Goal: Information Seeking & Learning: Learn about a topic

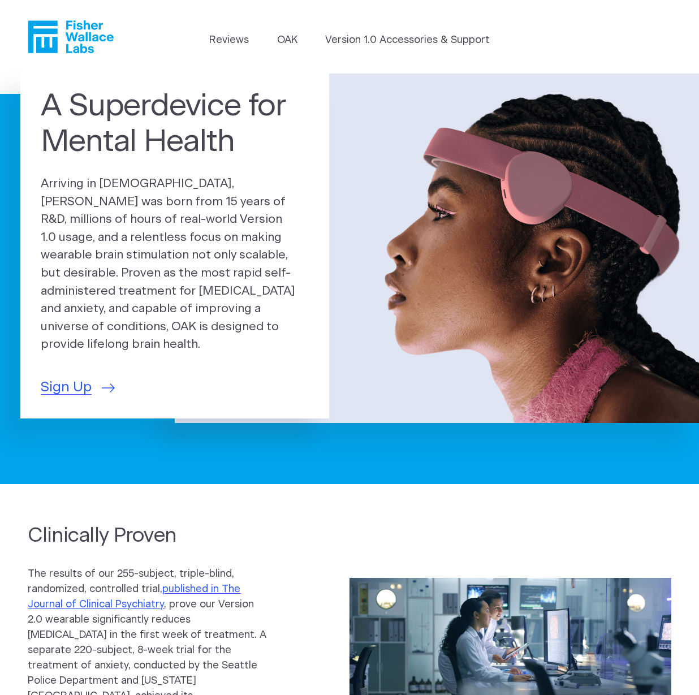
click at [158, 248] on p "Arriving in 2025, OAK was born from 15 years of R&D, millions of hours of real-…" at bounding box center [175, 264] width 268 height 179
click at [87, 41] on icon "Fisher Wallace" at bounding box center [74, 36] width 77 height 33
